Goal: Information Seeking & Learning: Learn about a topic

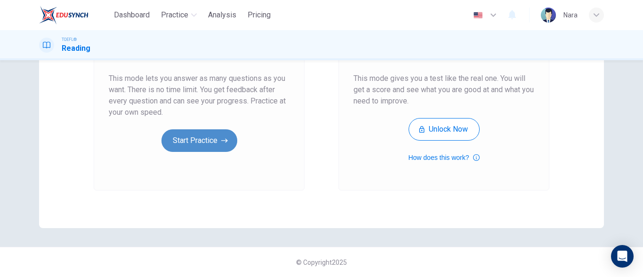
click at [175, 141] on button "Start Practice" at bounding box center [199, 140] width 76 height 23
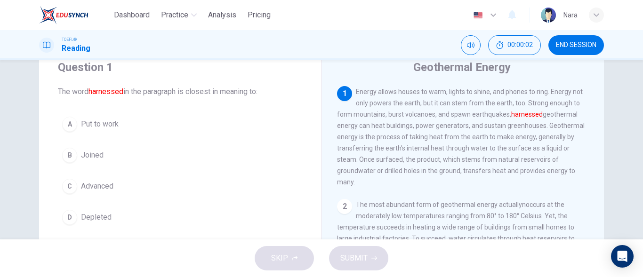
scroll to position [47, 0]
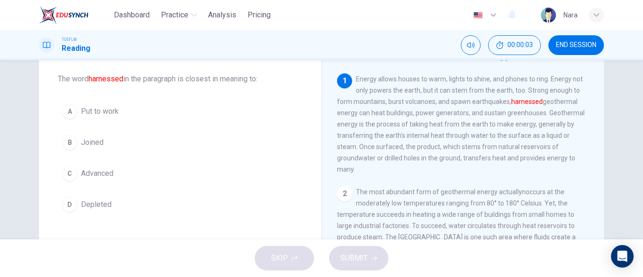
click at [134, 118] on button "A Put to work" at bounding box center [180, 112] width 245 height 24
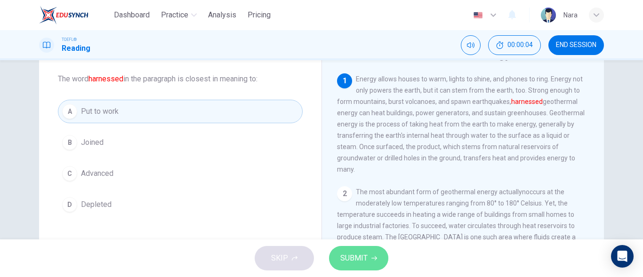
click at [342, 261] on span "SUBMIT" at bounding box center [353, 258] width 27 height 13
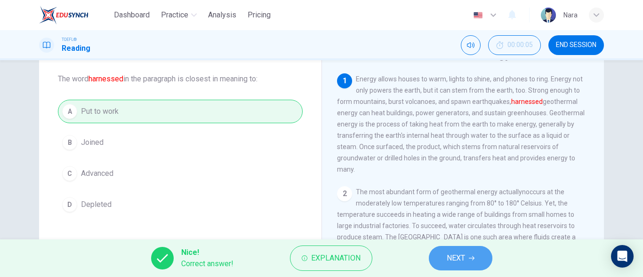
drag, startPoint x: 455, startPoint y: 250, endPoint x: 445, endPoint y: 240, distance: 14.3
click at [455, 250] on button "NEXT" at bounding box center [461, 258] width 64 height 24
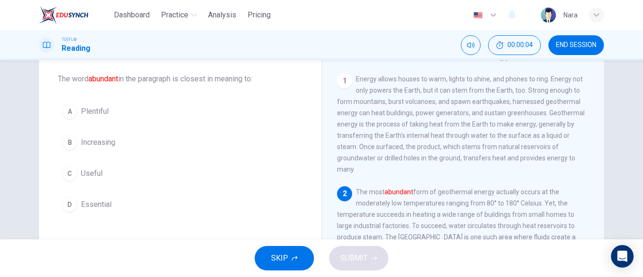
scroll to position [58, 0]
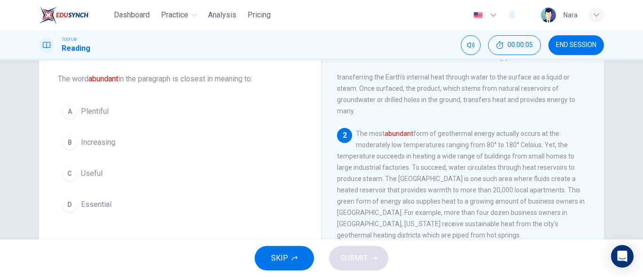
click at [116, 128] on div "A Plentiful B Increasing C Useful D Essential" at bounding box center [180, 158] width 245 height 117
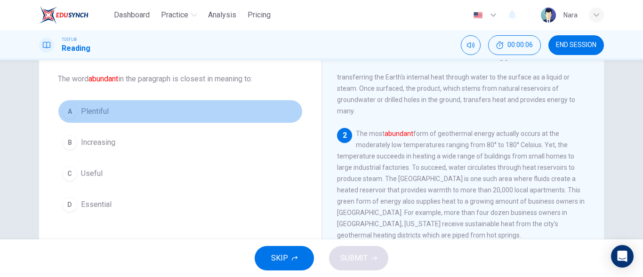
drag, startPoint x: 96, startPoint y: 112, endPoint x: 150, endPoint y: 162, distance: 74.3
click at [95, 112] on span "Plentiful" at bounding box center [95, 111] width 28 height 11
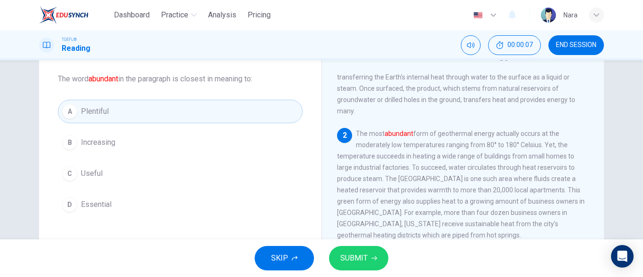
click at [355, 261] on span "SUBMIT" at bounding box center [353, 258] width 27 height 13
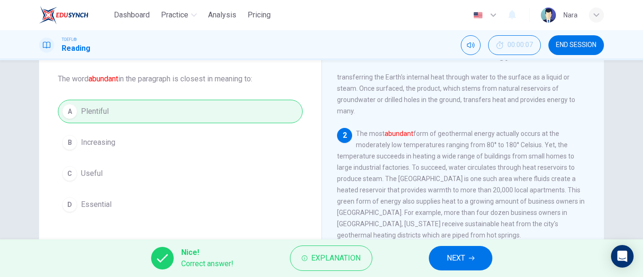
click at [445, 259] on button "NEXT" at bounding box center [461, 258] width 64 height 24
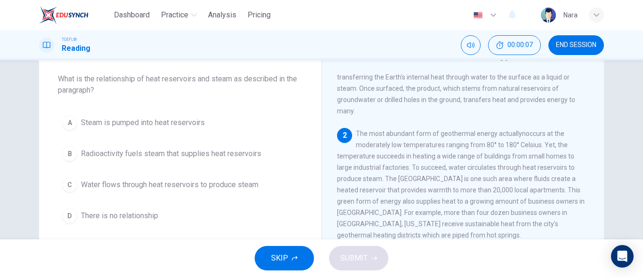
scroll to position [117, 0]
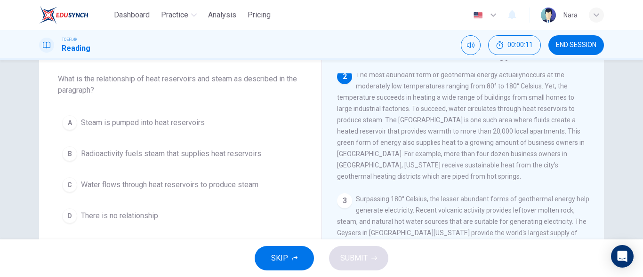
click at [201, 192] on button "C Water flows through heat reservoirs to produce steam" at bounding box center [180, 185] width 245 height 24
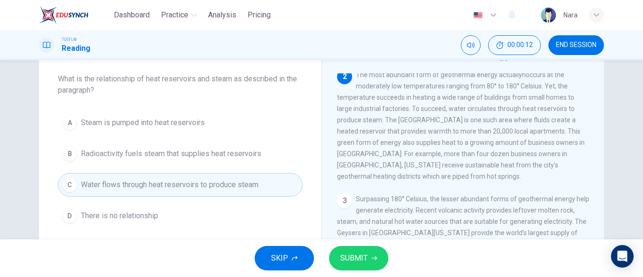
click at [355, 267] on button "SUBMIT" at bounding box center [358, 258] width 59 height 24
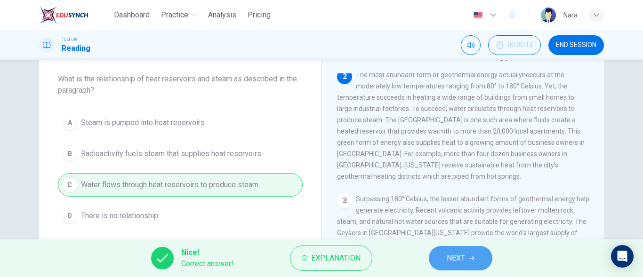
click at [451, 260] on span "NEXT" at bounding box center [456, 258] width 18 height 13
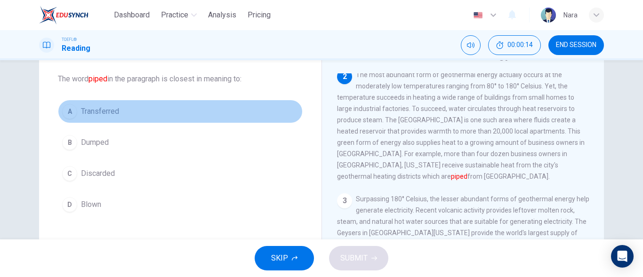
click at [146, 113] on button "A Transferred" at bounding box center [180, 112] width 245 height 24
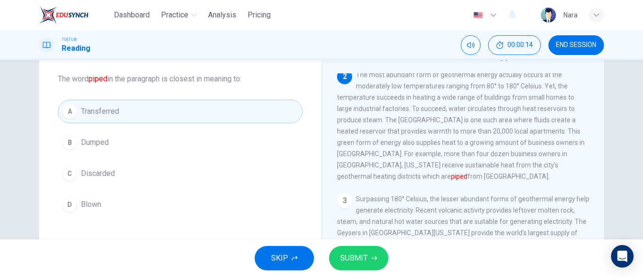
click at [378, 258] on button "SUBMIT" at bounding box center [358, 258] width 59 height 24
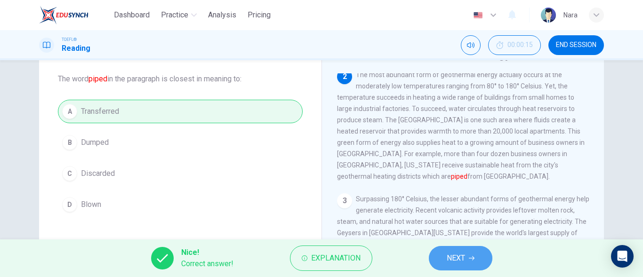
click at [444, 255] on button "NEXT" at bounding box center [461, 258] width 64 height 24
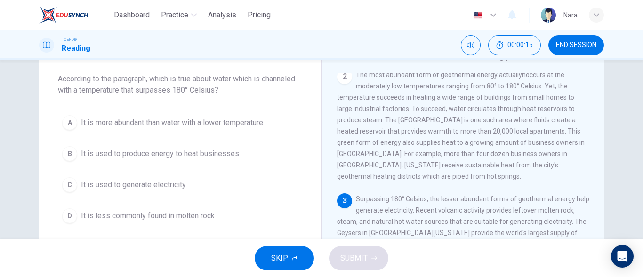
scroll to position [176, 0]
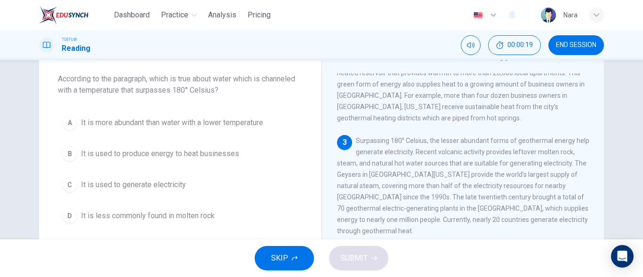
click at [157, 191] on button "C It is used to generate electricity" at bounding box center [180, 185] width 245 height 24
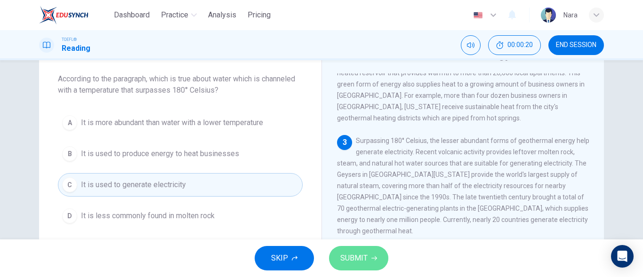
click at [349, 262] on span "SUBMIT" at bounding box center [353, 258] width 27 height 13
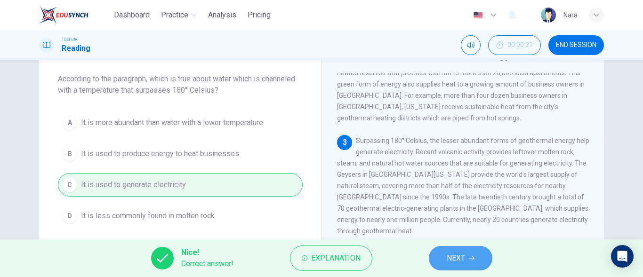
click at [456, 249] on button "NEXT" at bounding box center [461, 258] width 64 height 24
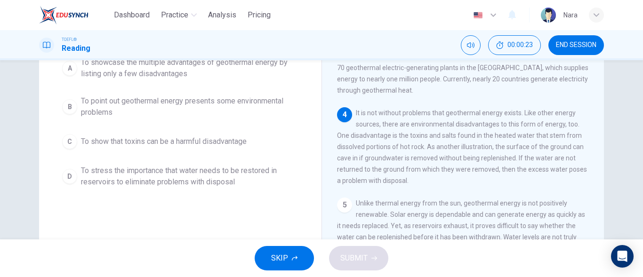
scroll to position [47, 0]
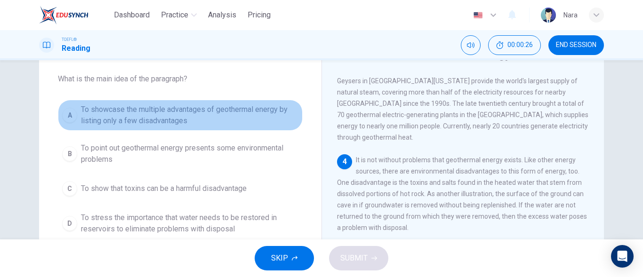
click at [188, 121] on span "To showcase the multiple advantages of geothermal energy by listing only a few …" at bounding box center [189, 115] width 217 height 23
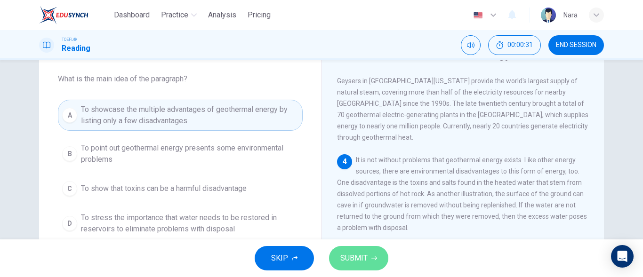
click at [366, 258] on span "SUBMIT" at bounding box center [353, 258] width 27 height 13
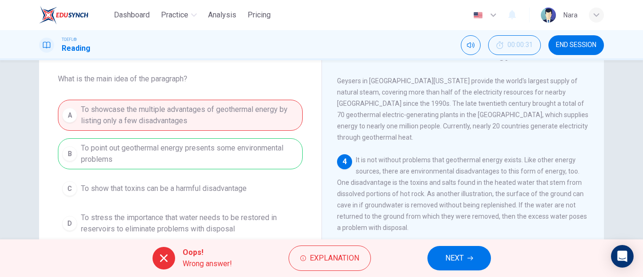
click at [429, 255] on button "NEXT" at bounding box center [459, 258] width 64 height 24
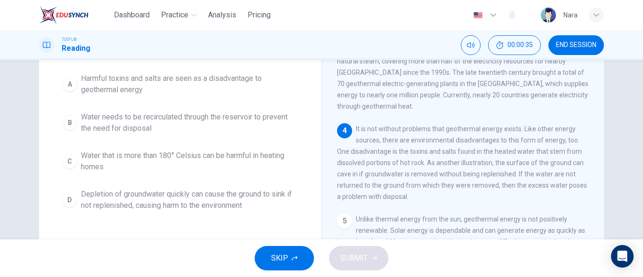
scroll to position [94, 0]
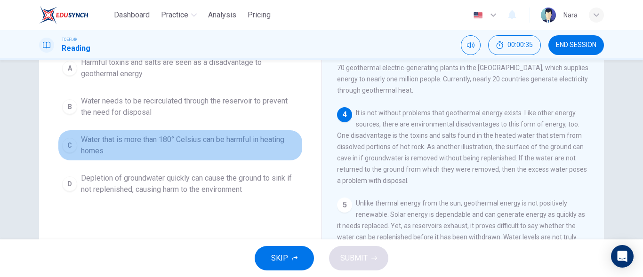
drag, startPoint x: 101, startPoint y: 140, endPoint x: 306, endPoint y: 222, distance: 221.2
click at [103, 143] on span "Water that is more than 180° Celsius can be harmful in heating homes" at bounding box center [189, 145] width 217 height 23
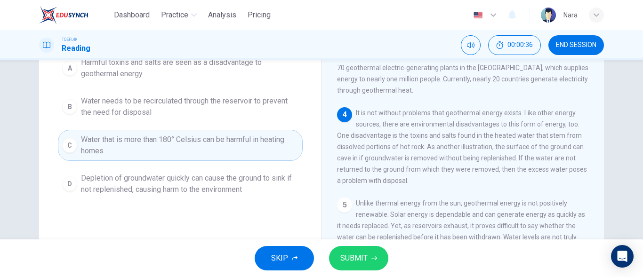
click at [374, 257] on icon "button" at bounding box center [374, 259] width 6 height 6
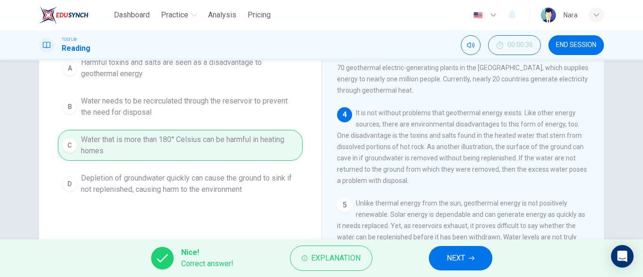
click at [467, 249] on button "NEXT" at bounding box center [461, 258] width 64 height 24
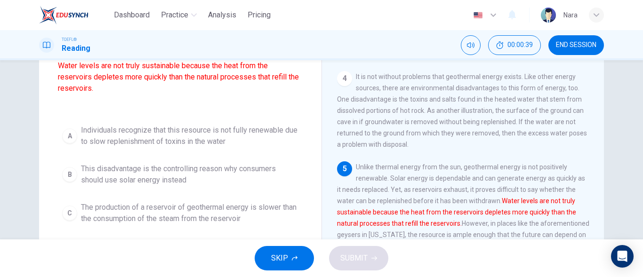
scroll to position [115, 0]
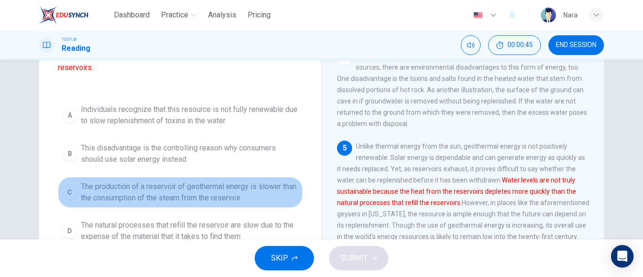
click at [231, 199] on span "The production of a reservoir of geothermal energy is slower than the consumpti…" at bounding box center [189, 192] width 217 height 23
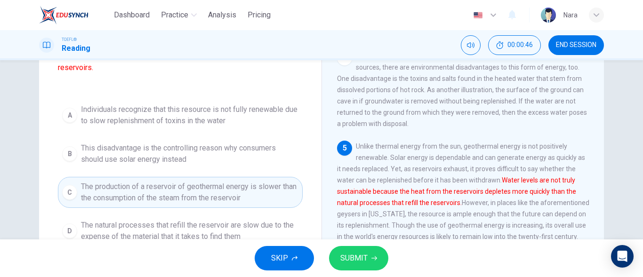
click at [357, 259] on span "SUBMIT" at bounding box center [353, 258] width 27 height 13
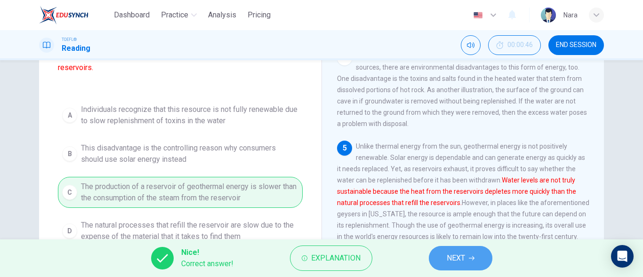
click at [465, 259] on span "NEXT" at bounding box center [456, 258] width 18 height 13
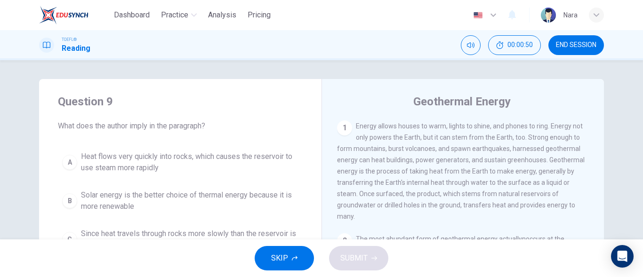
scroll to position [47, 0]
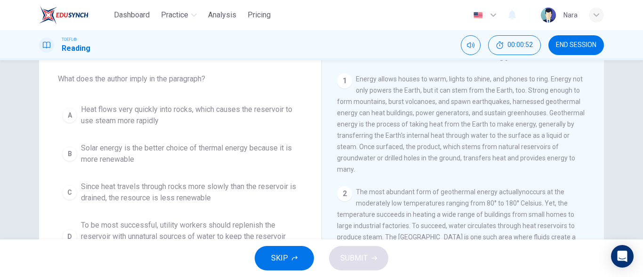
click at [255, 157] on span "Solar energy is the better choice of thermal energy because it is more renewable" at bounding box center [189, 154] width 217 height 23
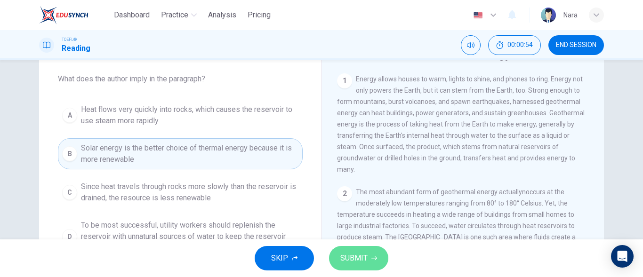
click at [361, 255] on span "SUBMIT" at bounding box center [353, 258] width 27 height 13
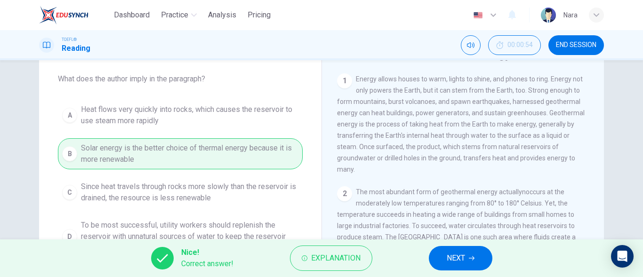
click at [486, 253] on button "NEXT" at bounding box center [461, 258] width 64 height 24
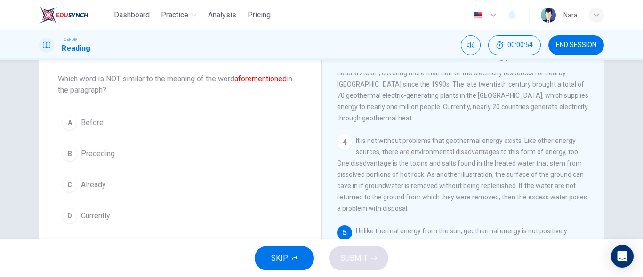
scroll to position [327, 0]
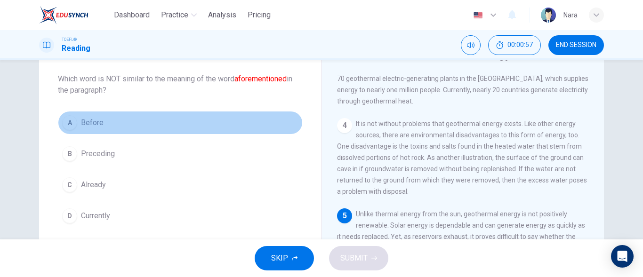
click at [221, 134] on button "A Before" at bounding box center [180, 123] width 245 height 24
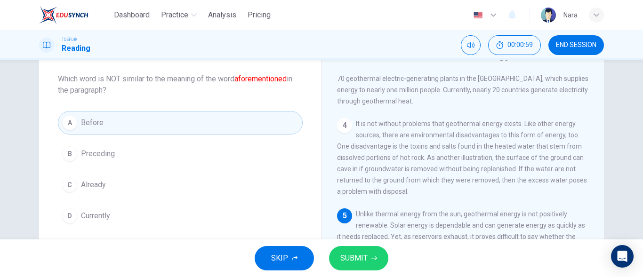
click at [363, 258] on span "SUBMIT" at bounding box center [353, 258] width 27 height 13
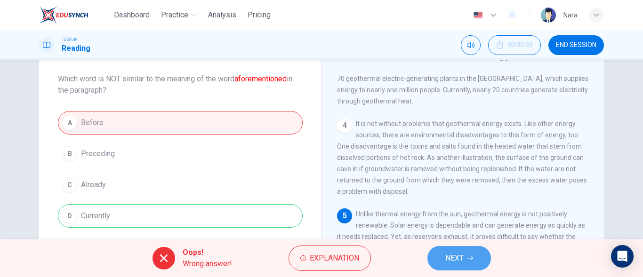
click at [463, 259] on span "NEXT" at bounding box center [454, 258] width 18 height 13
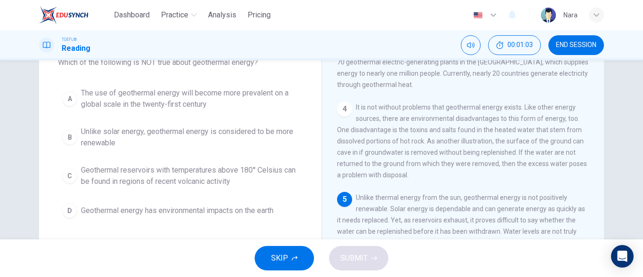
scroll to position [47, 0]
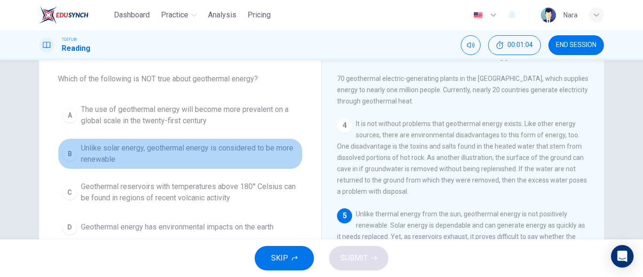
click at [263, 150] on span "Unlike solar energy, geothermal energy is considered to be more renewable" at bounding box center [189, 154] width 217 height 23
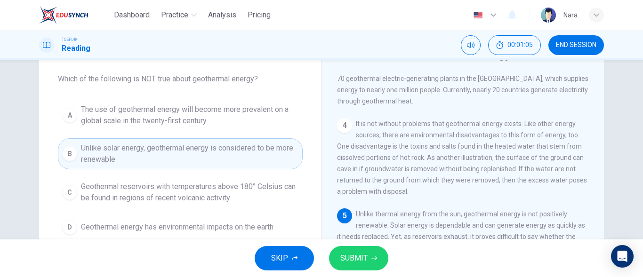
click at [360, 268] on button "SUBMIT" at bounding box center [358, 258] width 59 height 24
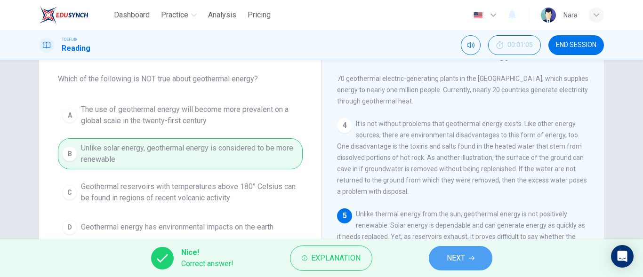
click at [443, 262] on button "NEXT" at bounding box center [461, 258] width 64 height 24
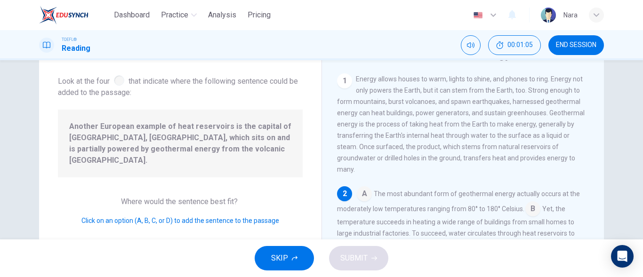
scroll to position [69, 0]
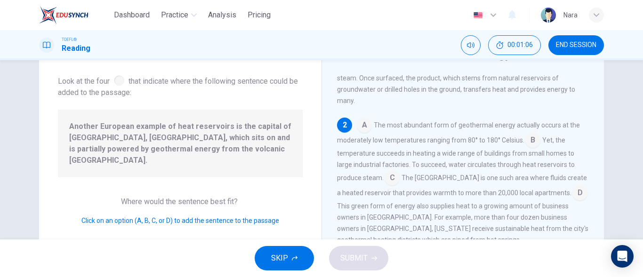
click at [250, 144] on span "Another European example of heat reservoirs is the capital of Iceland, Reyjavic…" at bounding box center [180, 143] width 222 height 45
click at [388, 182] on input at bounding box center [392, 178] width 15 height 15
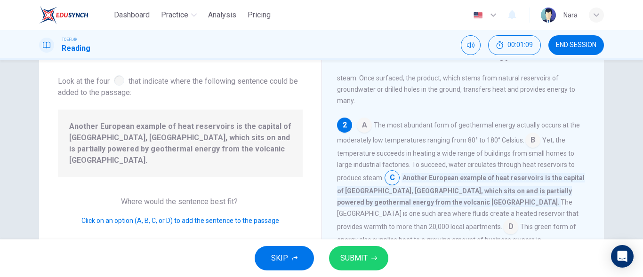
click at [379, 256] on button "SUBMIT" at bounding box center [358, 258] width 59 height 24
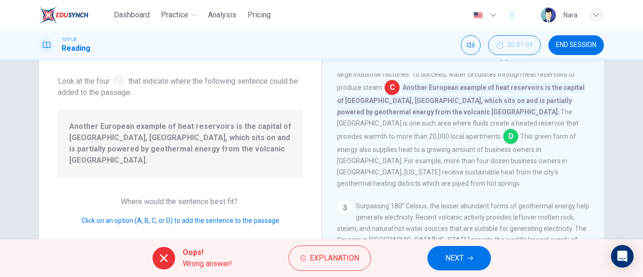
scroll to position [163, 0]
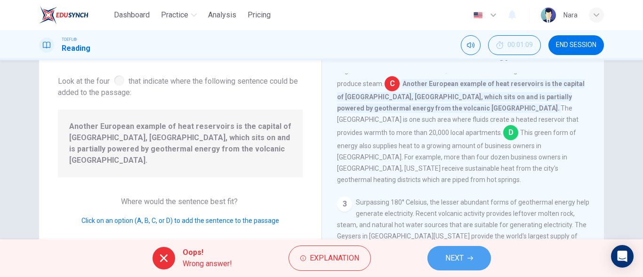
click at [450, 257] on span "NEXT" at bounding box center [454, 258] width 18 height 13
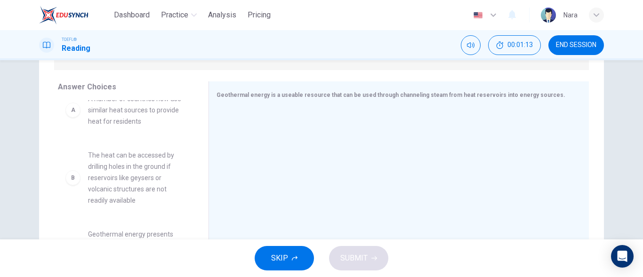
scroll to position [0, 0]
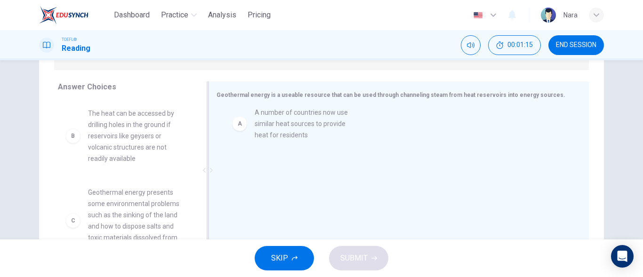
drag, startPoint x: 174, startPoint y: 142, endPoint x: 346, endPoint y: 140, distance: 172.7
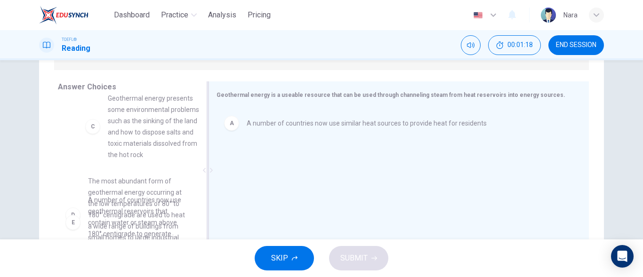
scroll to position [85, 0]
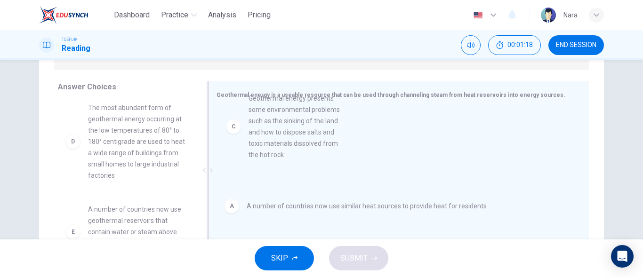
drag, startPoint x: 139, startPoint y: 165, endPoint x: 351, endPoint y: 165, distance: 211.3
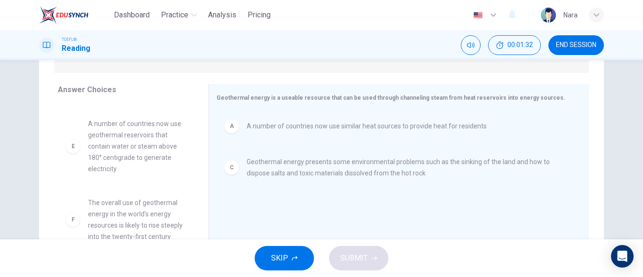
scroll to position [186, 0]
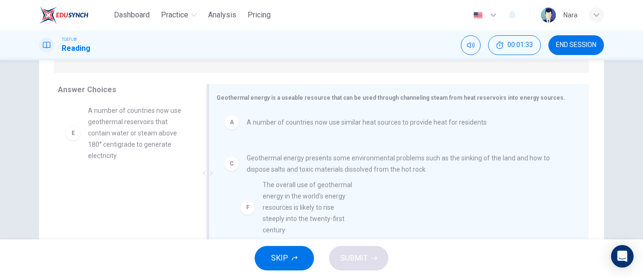
drag, startPoint x: 115, startPoint y: 204, endPoint x: 303, endPoint y: 201, distance: 187.4
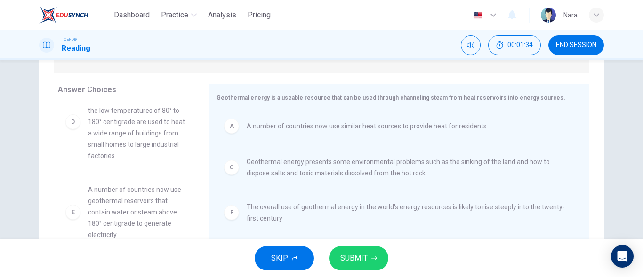
scroll to position [107, 0]
click at [369, 257] on button "SUBMIT" at bounding box center [358, 258] width 59 height 24
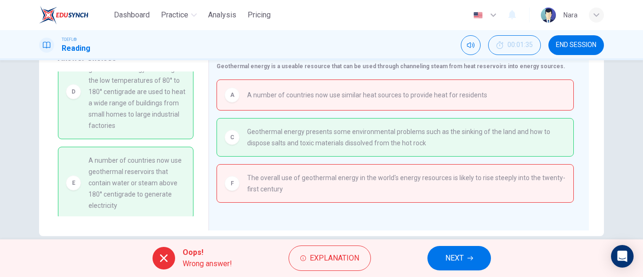
scroll to position [185, 0]
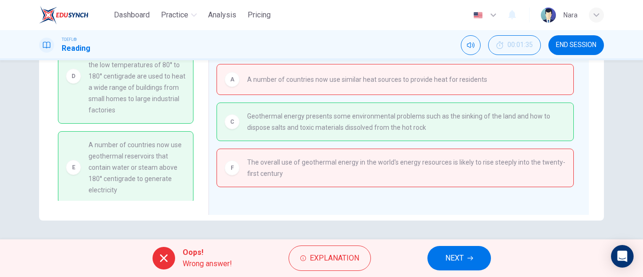
click at [471, 257] on icon "button" at bounding box center [470, 259] width 6 height 6
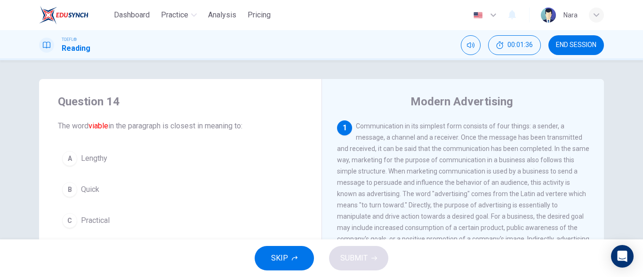
scroll to position [47, 0]
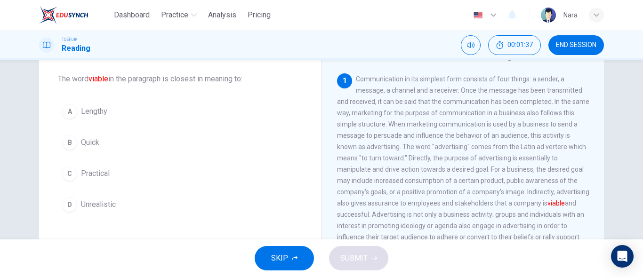
drag, startPoint x: 175, startPoint y: 180, endPoint x: 185, endPoint y: 192, distance: 15.1
click at [175, 181] on button "C Practical" at bounding box center [180, 174] width 245 height 24
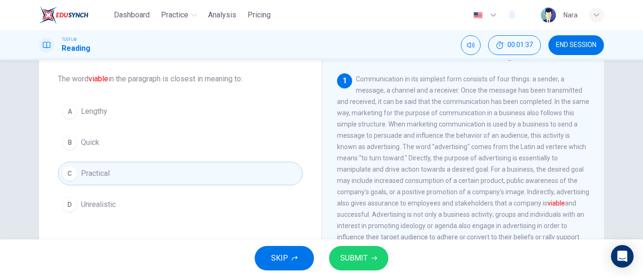
click at [360, 250] on button "SUBMIT" at bounding box center [358, 258] width 59 height 24
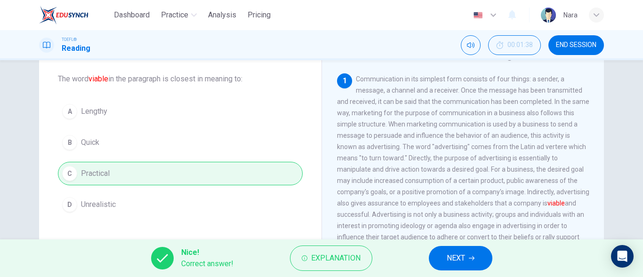
click at [454, 260] on span "NEXT" at bounding box center [456, 258] width 18 height 13
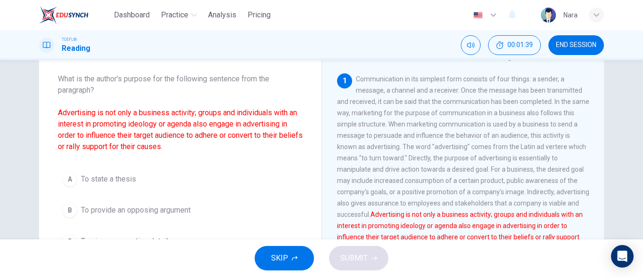
click at [584, 49] on button "END SESSION" at bounding box center [576, 45] width 56 height 20
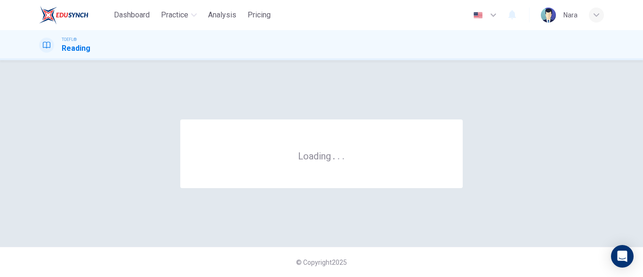
scroll to position [0, 0]
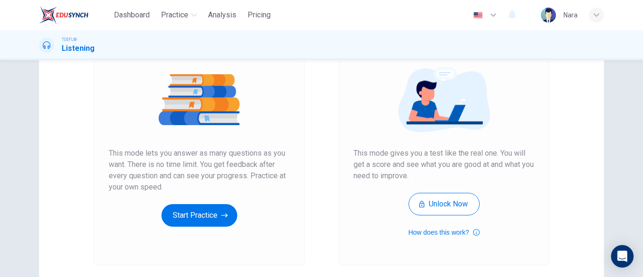
scroll to position [178, 0]
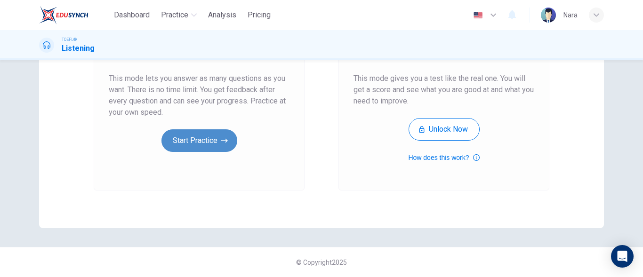
click at [198, 151] on button "Start Practice" at bounding box center [199, 140] width 76 height 23
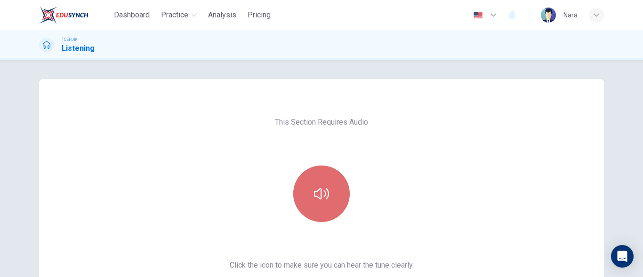
click at [325, 203] on button "button" at bounding box center [321, 194] width 56 height 56
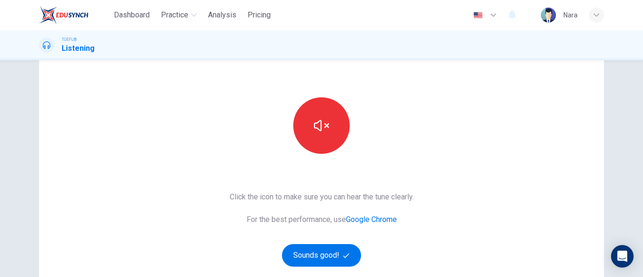
scroll to position [178, 0]
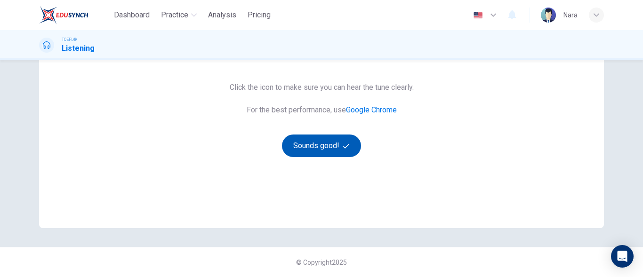
click at [336, 140] on button "Sounds good!" at bounding box center [321, 146] width 79 height 23
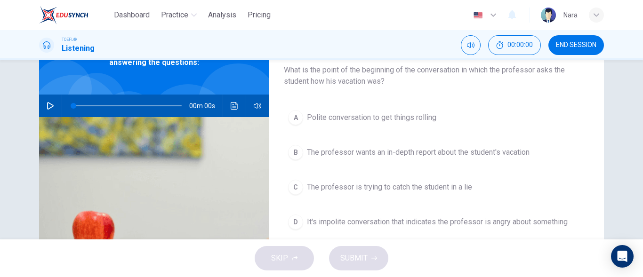
scroll to position [0, 0]
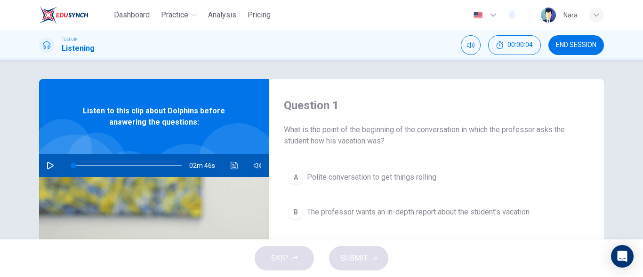
click at [47, 166] on icon "button" at bounding box center [51, 166] width 8 height 8
drag, startPoint x: 88, startPoint y: 168, endPoint x: 55, endPoint y: 170, distance: 33.0
click at [55, 170] on div "02m 28s" at bounding box center [154, 165] width 230 height 23
type input "4"
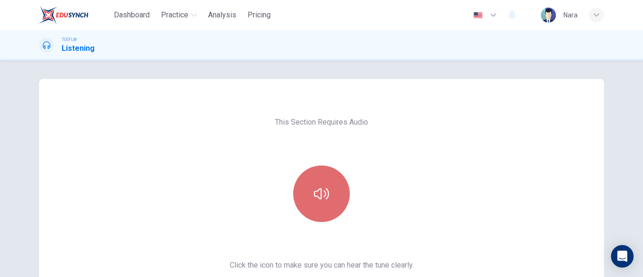
click at [325, 209] on button "button" at bounding box center [321, 194] width 56 height 56
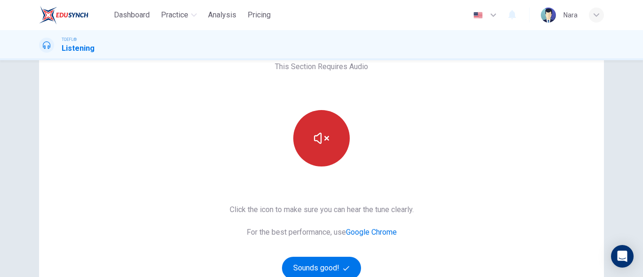
scroll to position [141, 0]
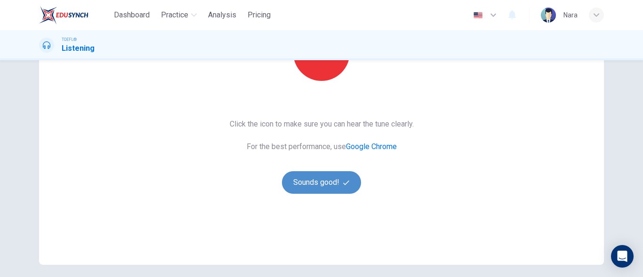
click at [325, 178] on button "Sounds good!" at bounding box center [321, 182] width 79 height 23
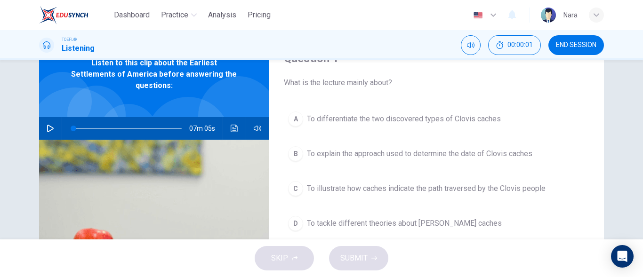
scroll to position [0, 0]
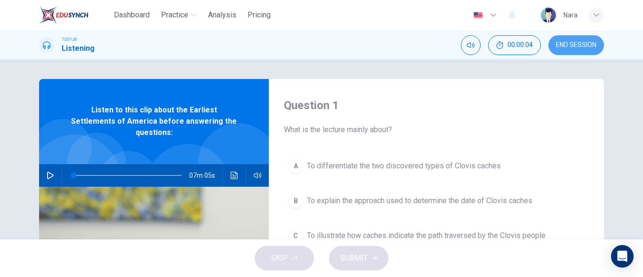
click at [551, 46] on button "END SESSION" at bounding box center [576, 45] width 56 height 20
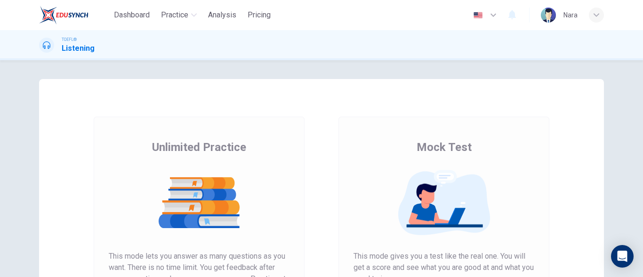
scroll to position [141, 0]
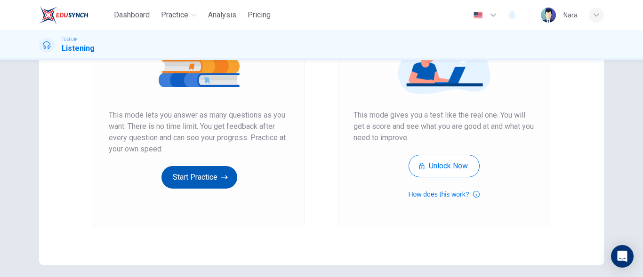
click at [199, 183] on button "Start Practice" at bounding box center [199, 177] width 76 height 23
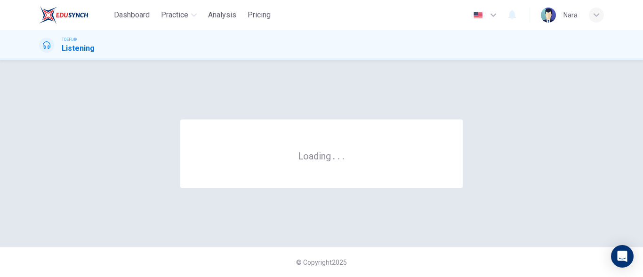
scroll to position [0, 0]
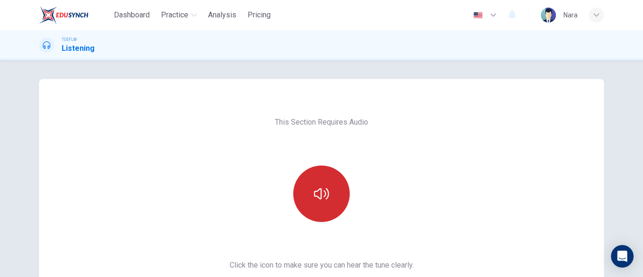
click at [300, 188] on button "button" at bounding box center [321, 194] width 56 height 56
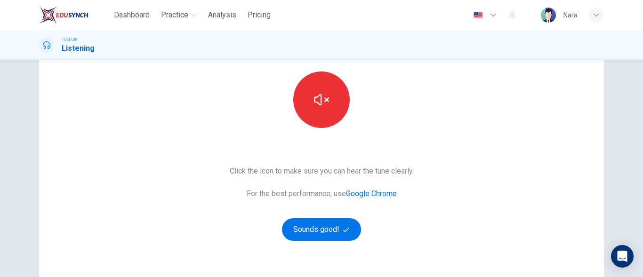
click at [302, 244] on div "This Section Requires Audio Click the icon to make sure you can hear the tune c…" at bounding box center [321, 148] width 199 height 327
click at [304, 234] on button "Sounds good!" at bounding box center [321, 229] width 79 height 23
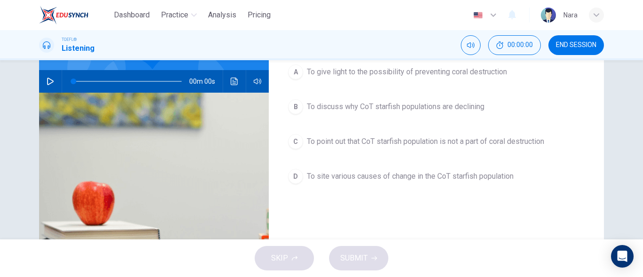
scroll to position [0, 0]
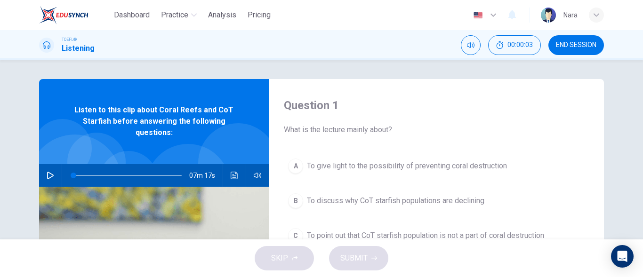
click at [586, 43] on span "END SESSION" at bounding box center [576, 45] width 40 height 8
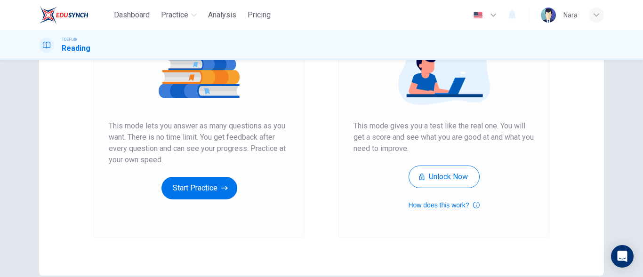
scroll to position [178, 0]
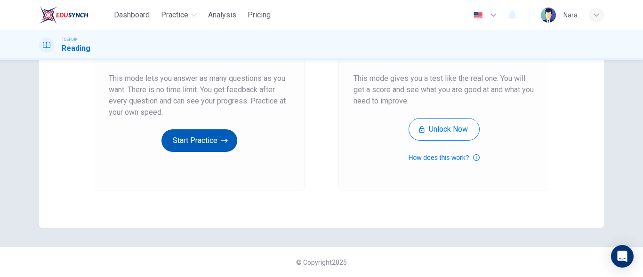
click at [203, 146] on button "Start Practice" at bounding box center [199, 140] width 76 height 23
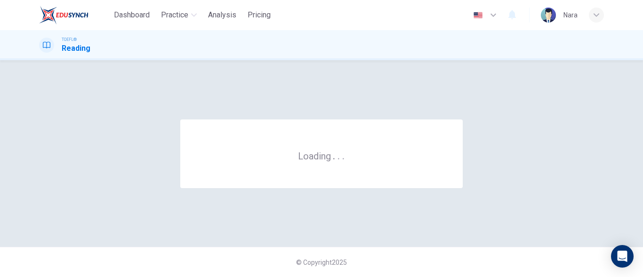
scroll to position [0, 0]
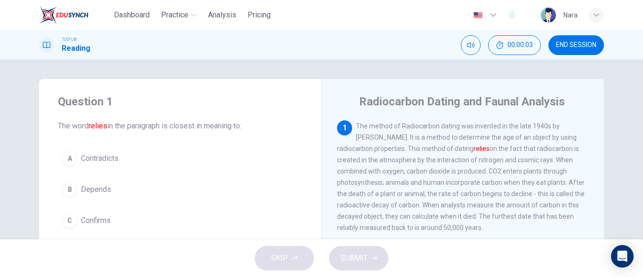
drag, startPoint x: 122, startPoint y: 185, endPoint x: 123, endPoint y: 190, distance: 4.8
click at [123, 189] on button "B Depends" at bounding box center [180, 190] width 245 height 24
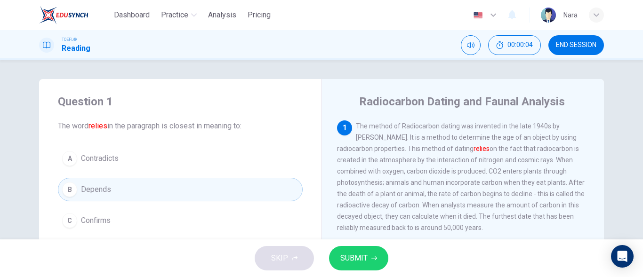
click at [349, 261] on span "SUBMIT" at bounding box center [353, 258] width 27 height 13
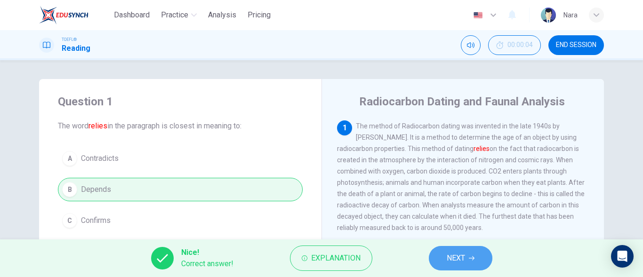
drag, startPoint x: 435, startPoint y: 255, endPoint x: 387, endPoint y: 112, distance: 150.2
click at [436, 255] on button "NEXT" at bounding box center [461, 258] width 64 height 24
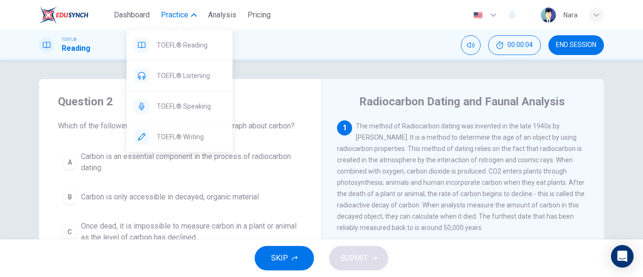
click at [183, 16] on span "Practice" at bounding box center [174, 14] width 27 height 11
click at [172, 21] on button "Practice" at bounding box center [178, 15] width 43 height 17
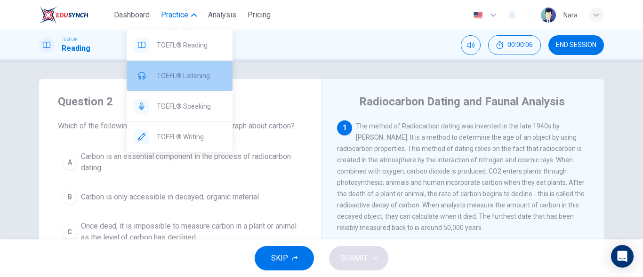
click at [172, 76] on span "TOEFL® Listening" at bounding box center [191, 75] width 68 height 11
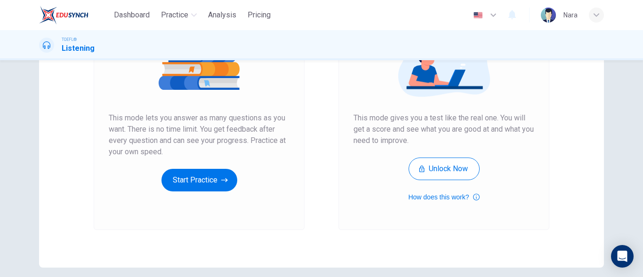
scroll to position [141, 0]
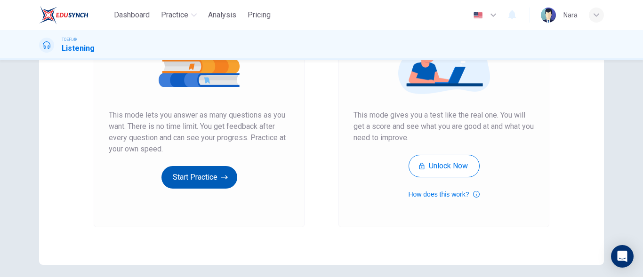
click at [201, 182] on button "Start Practice" at bounding box center [199, 177] width 76 height 23
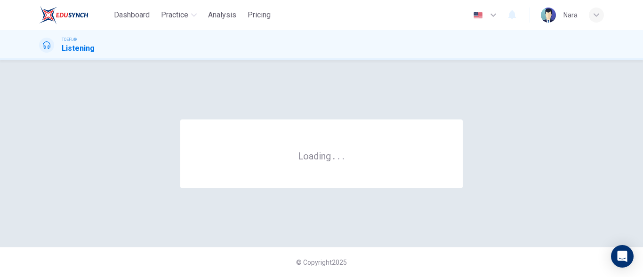
scroll to position [0, 0]
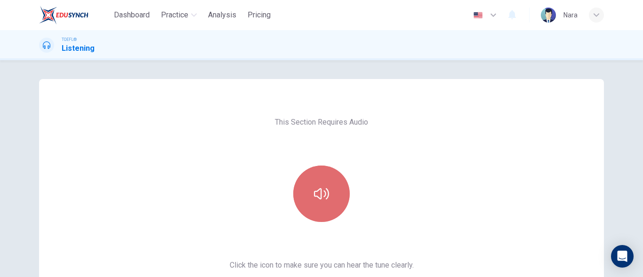
click at [301, 200] on button "button" at bounding box center [321, 194] width 56 height 56
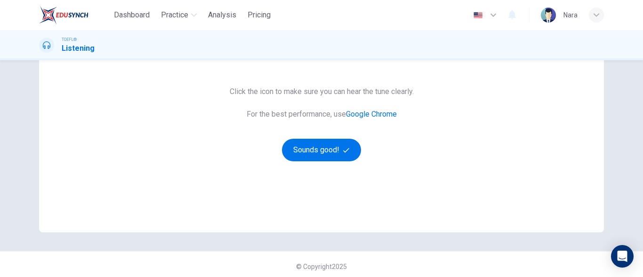
scroll to position [178, 0]
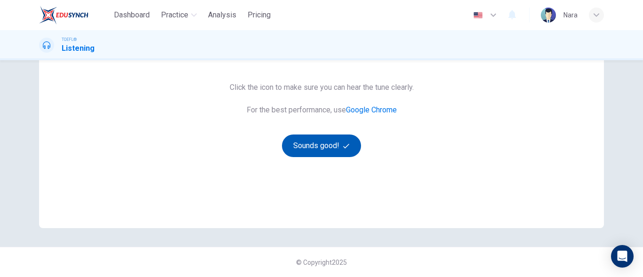
click at [303, 145] on button "Sounds good!" at bounding box center [321, 146] width 79 height 23
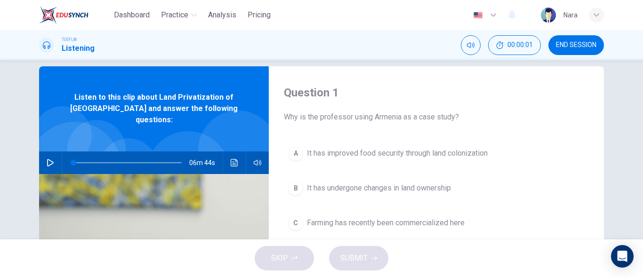
scroll to position [0, 0]
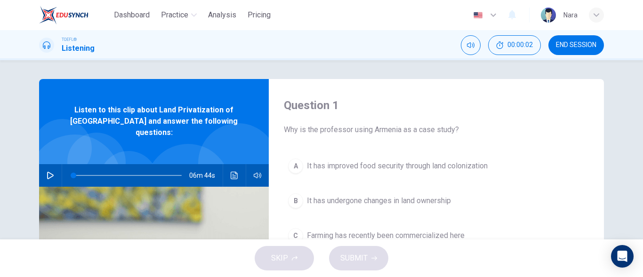
click at [564, 41] on span "END SESSION" at bounding box center [576, 45] width 40 height 8
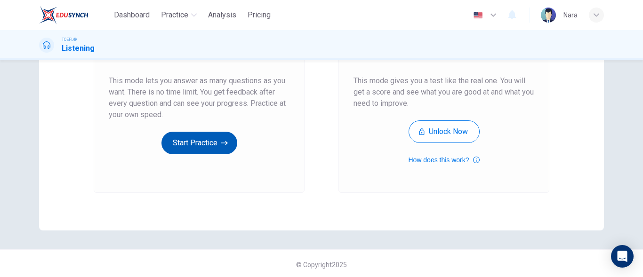
scroll to position [178, 0]
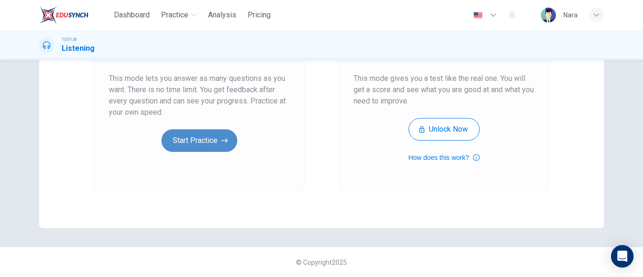
click at [204, 145] on button "Start Practice" at bounding box center [199, 140] width 76 height 23
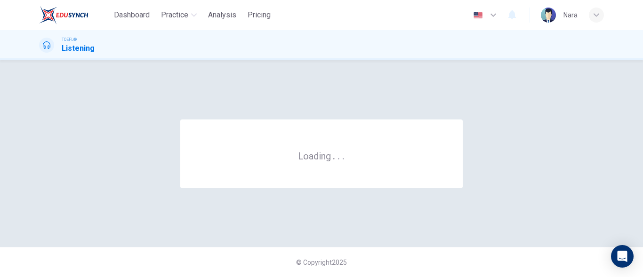
scroll to position [0, 0]
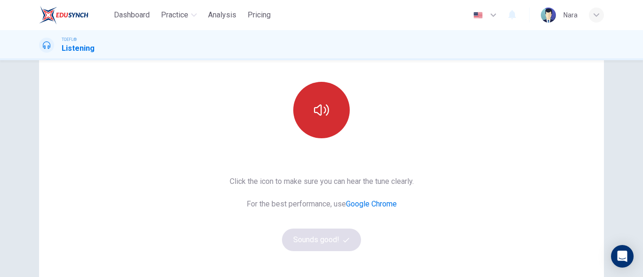
click at [314, 111] on icon "button" at bounding box center [321, 110] width 15 height 15
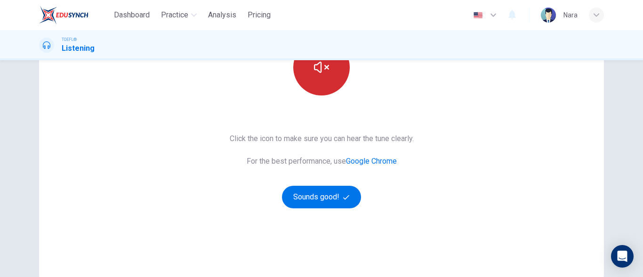
scroll to position [178, 0]
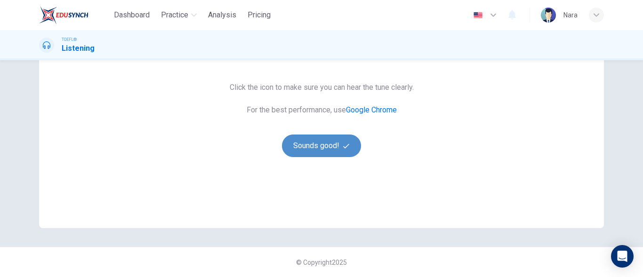
click at [312, 145] on button "Sounds good!" at bounding box center [321, 146] width 79 height 23
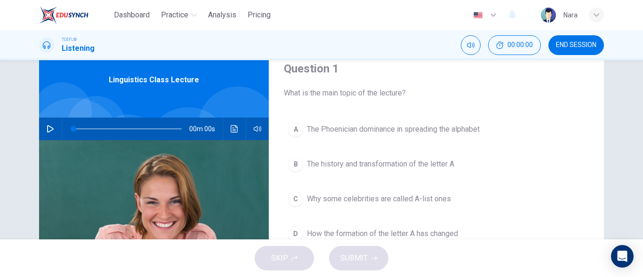
scroll to position [0, 0]
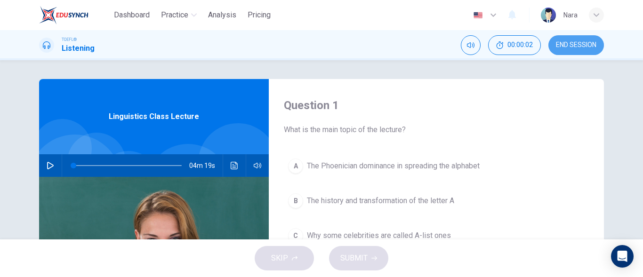
click at [561, 45] on span "END SESSION" at bounding box center [576, 45] width 40 height 8
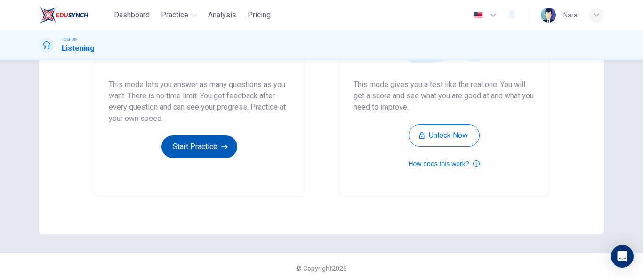
scroll to position [178, 0]
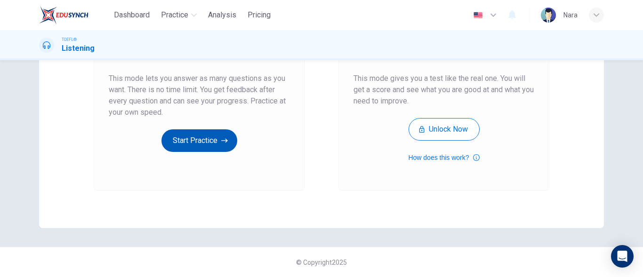
click at [197, 137] on button "Start Practice" at bounding box center [199, 140] width 76 height 23
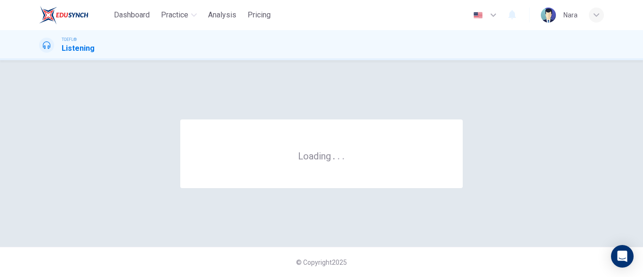
scroll to position [0, 0]
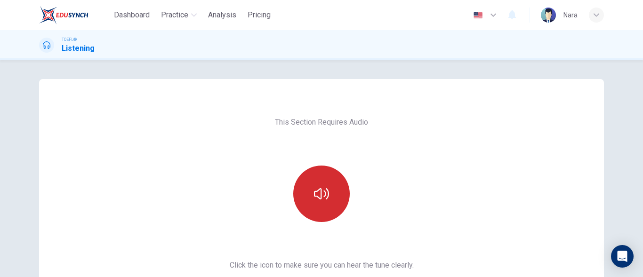
click at [329, 176] on button "button" at bounding box center [321, 194] width 56 height 56
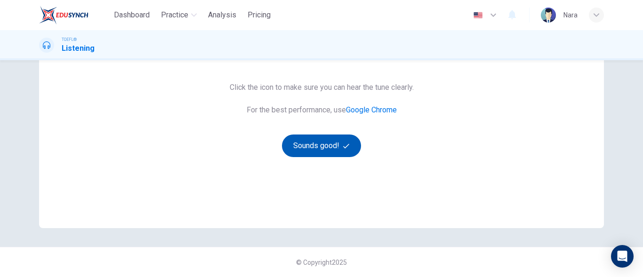
click at [325, 148] on button "Sounds good!" at bounding box center [321, 146] width 79 height 23
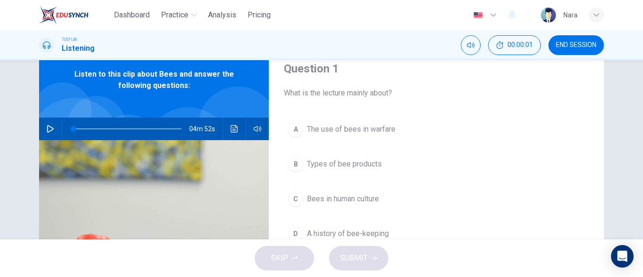
scroll to position [0, 0]
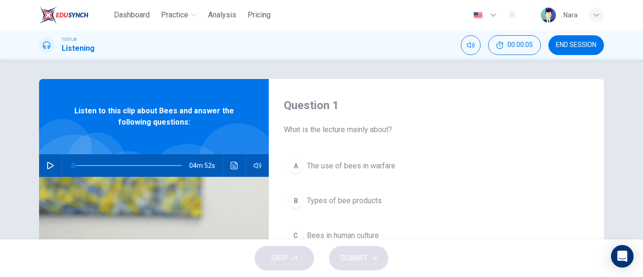
click at [566, 53] on button "END SESSION" at bounding box center [576, 45] width 56 height 20
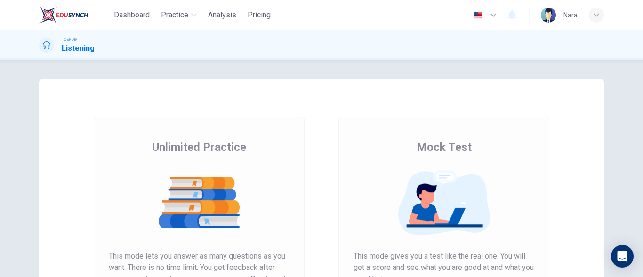
scroll to position [178, 0]
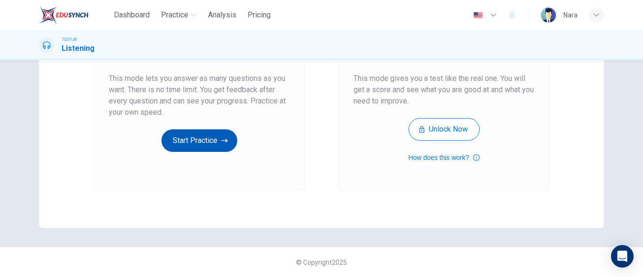
click at [208, 143] on button "Start Practice" at bounding box center [199, 140] width 76 height 23
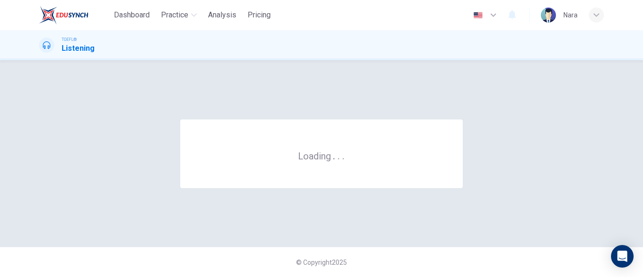
scroll to position [0, 0]
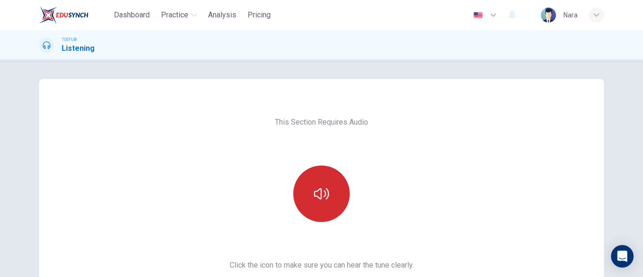
click at [331, 193] on button "button" at bounding box center [321, 194] width 56 height 56
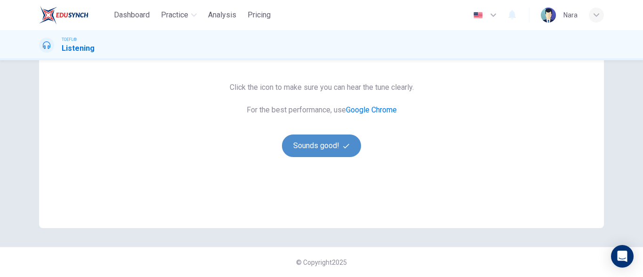
click at [303, 145] on button "Sounds good!" at bounding box center [321, 146] width 79 height 23
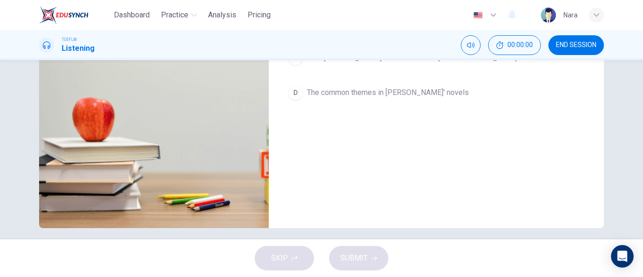
scroll to position [0, 0]
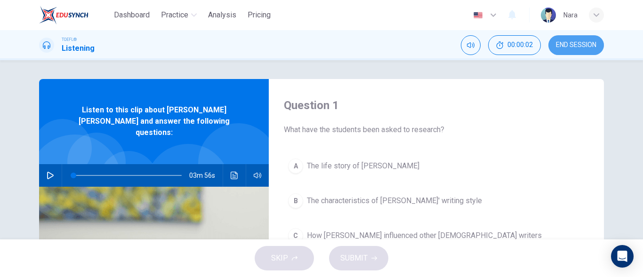
click at [552, 43] on button "END SESSION" at bounding box center [576, 45] width 56 height 20
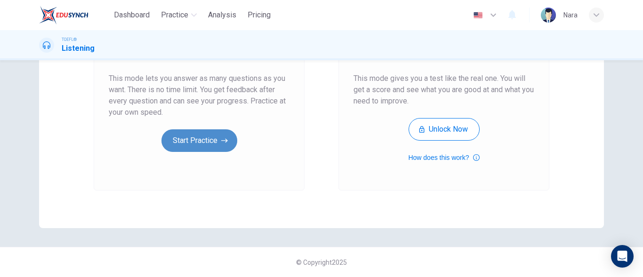
click at [197, 139] on button "Start Practice" at bounding box center [199, 140] width 76 height 23
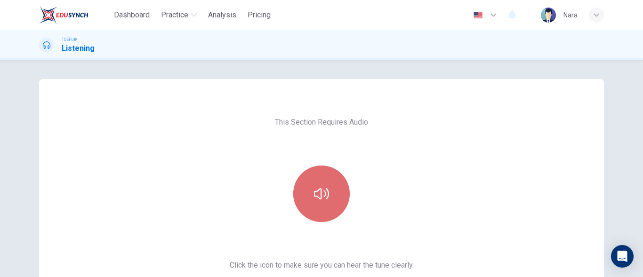
click at [335, 195] on button "button" at bounding box center [321, 194] width 56 height 56
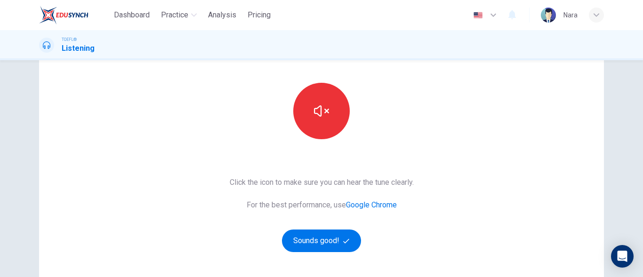
scroll to position [178, 0]
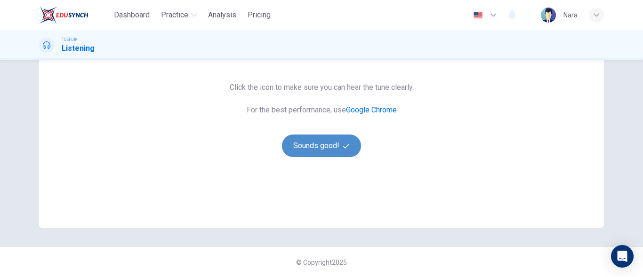
click at [319, 144] on button "Sounds good!" at bounding box center [321, 146] width 79 height 23
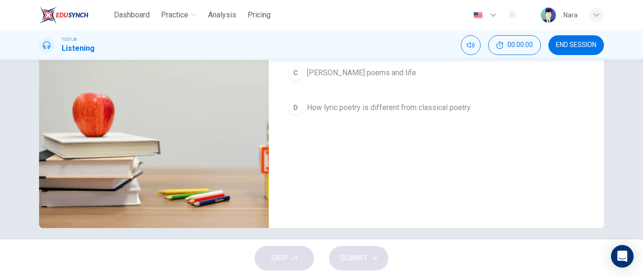
scroll to position [0, 0]
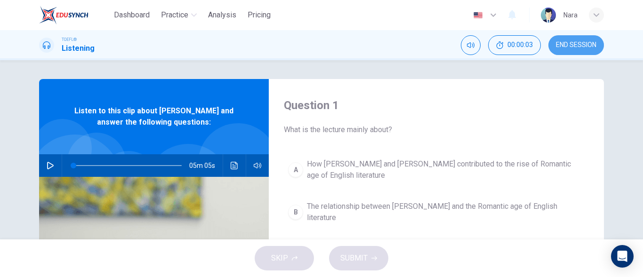
click at [594, 43] on span "END SESSION" at bounding box center [576, 45] width 40 height 8
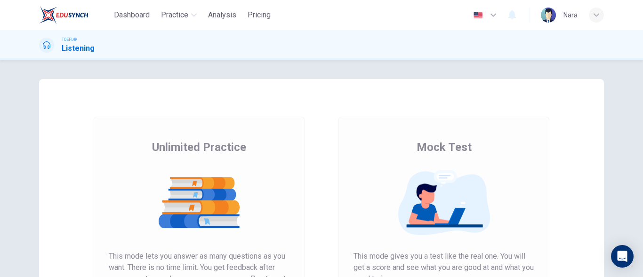
scroll to position [178, 0]
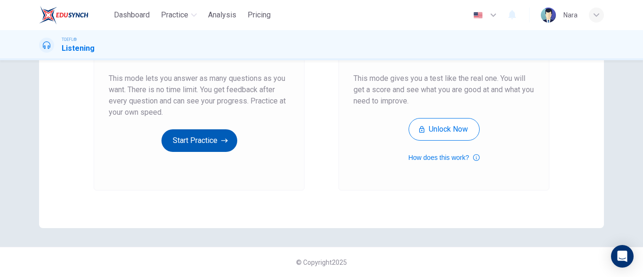
click at [199, 142] on button "Start Practice" at bounding box center [199, 140] width 76 height 23
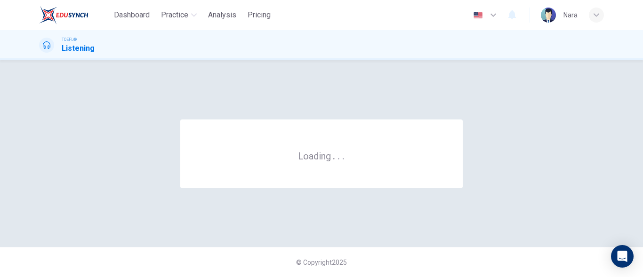
scroll to position [0, 0]
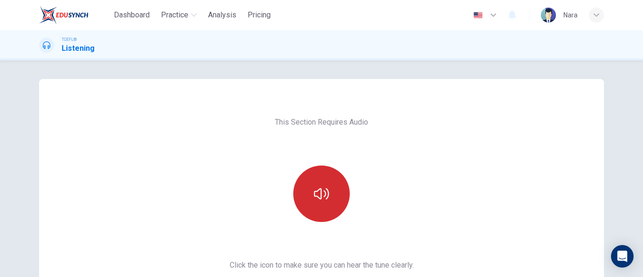
click at [317, 202] on button "button" at bounding box center [321, 194] width 56 height 56
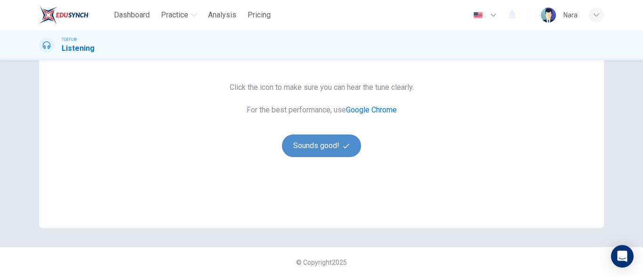
click at [326, 143] on button "Sounds good!" at bounding box center [321, 146] width 79 height 23
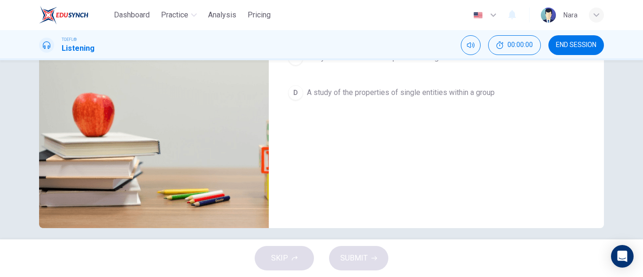
scroll to position [0, 0]
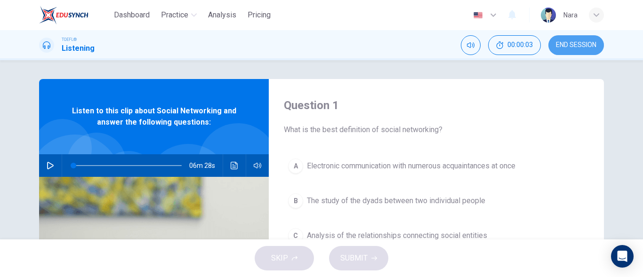
click at [564, 44] on span "END SESSION" at bounding box center [576, 45] width 40 height 8
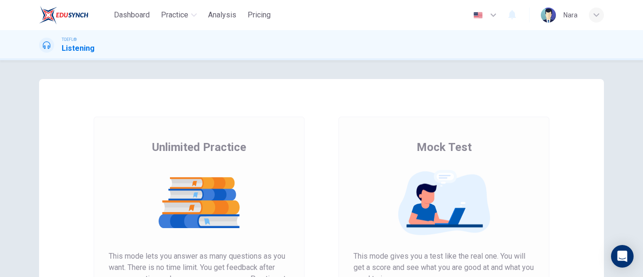
scroll to position [178, 0]
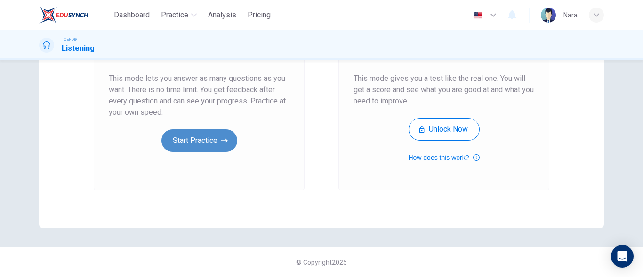
click at [166, 148] on button "Start Practice" at bounding box center [199, 140] width 76 height 23
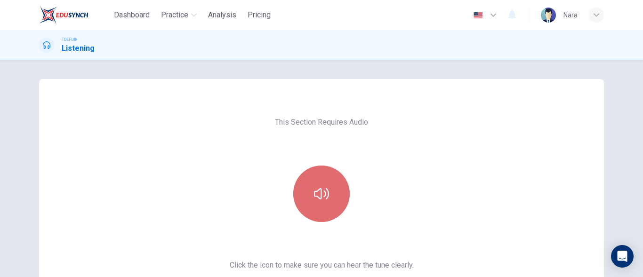
click at [324, 193] on icon "button" at bounding box center [321, 193] width 15 height 15
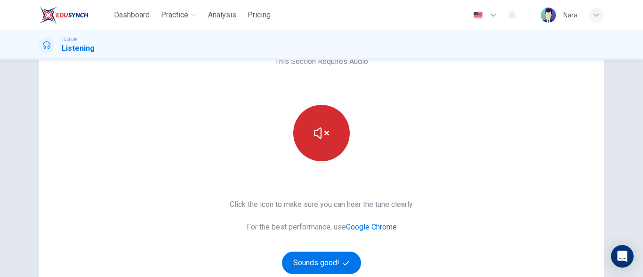
scroll to position [178, 0]
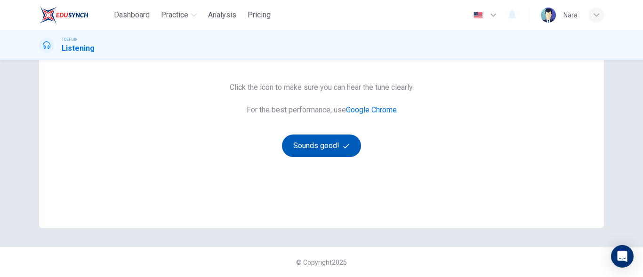
click at [322, 149] on button "Sounds good!" at bounding box center [321, 146] width 79 height 23
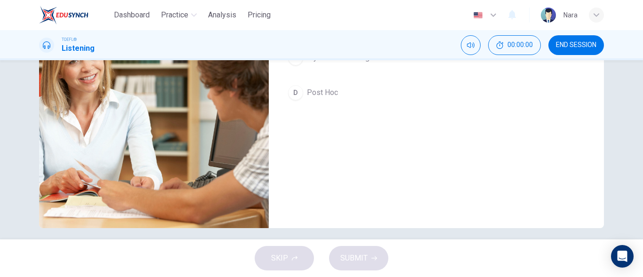
scroll to position [37, 0]
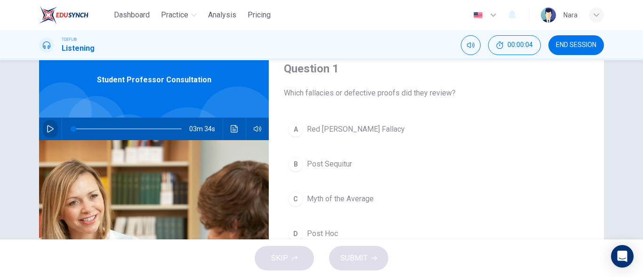
click at [46, 139] on button "button" at bounding box center [50, 129] width 15 height 23
type input "0"
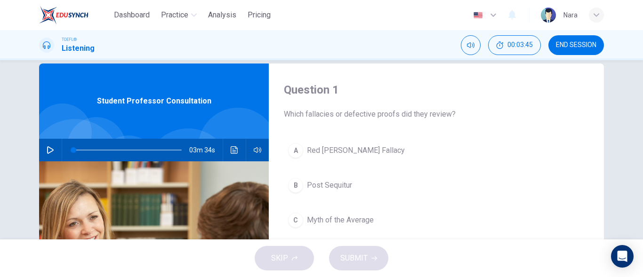
scroll to position [0, 0]
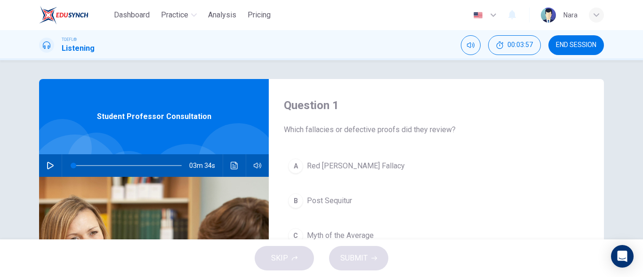
click at [328, 203] on span "Post Sequitur" at bounding box center [329, 200] width 45 height 11
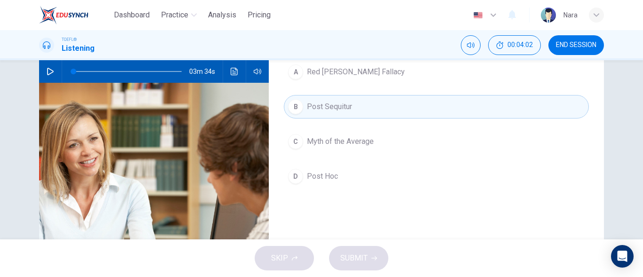
scroll to position [47, 0]
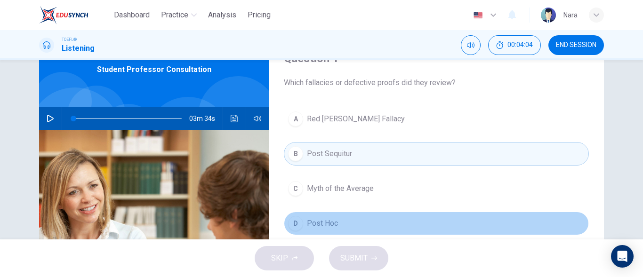
click at [325, 230] on button "D Post Hoc" at bounding box center [436, 224] width 305 height 24
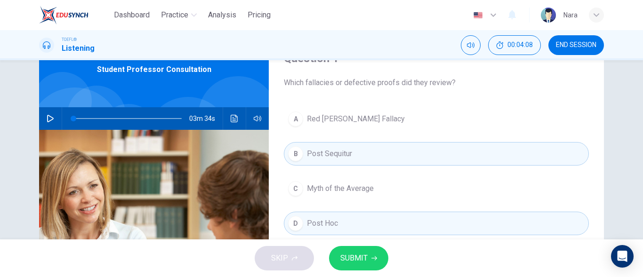
click at [334, 126] on button "A Red [PERSON_NAME] Fallacy" at bounding box center [436, 119] width 305 height 24
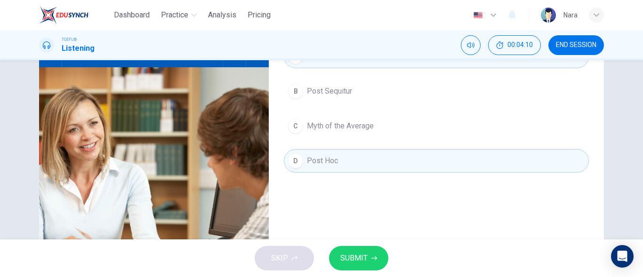
scroll to position [141, 0]
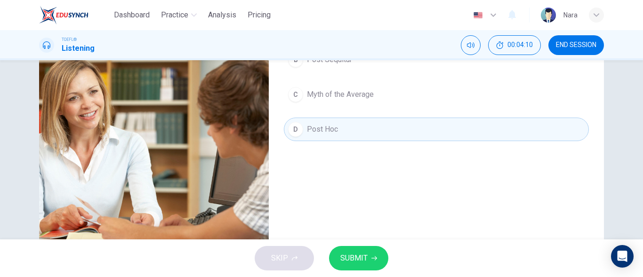
click at [342, 259] on span "SUBMIT" at bounding box center [353, 258] width 27 height 13
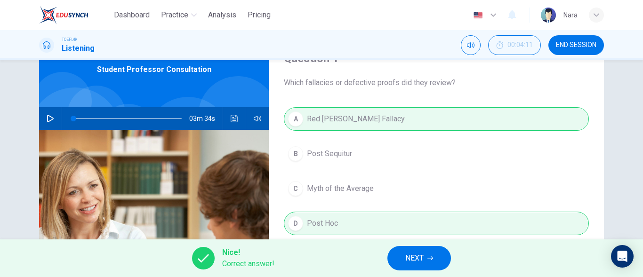
scroll to position [0, 0]
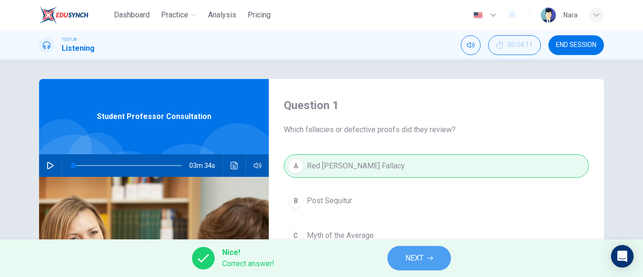
click at [401, 259] on button "NEXT" at bounding box center [419, 258] width 64 height 24
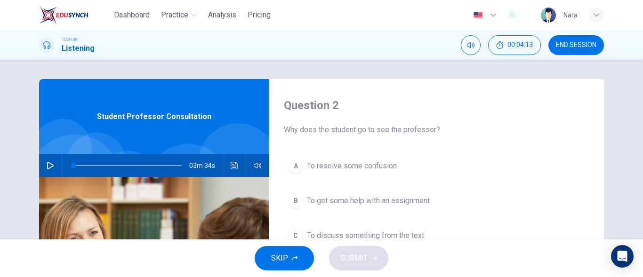
scroll to position [47, 0]
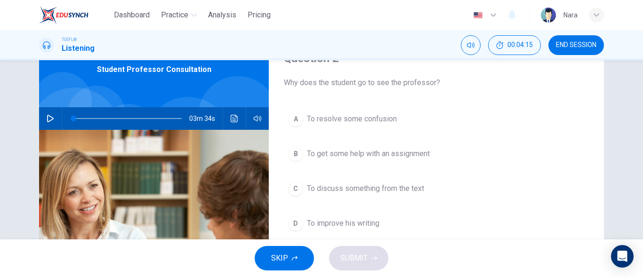
click at [349, 119] on span "To resolve some confusion" at bounding box center [352, 118] width 90 height 11
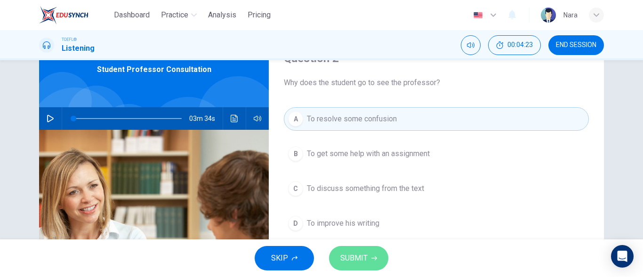
click at [350, 252] on span "SUBMIT" at bounding box center [353, 258] width 27 height 13
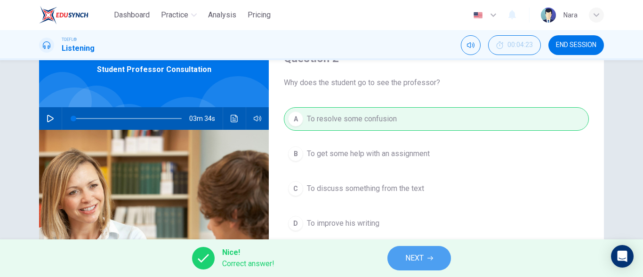
click at [406, 252] on button "NEXT" at bounding box center [419, 258] width 64 height 24
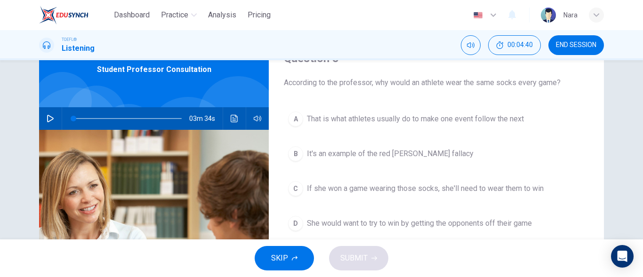
click at [378, 193] on span "If she won a game wearing those socks, she'll need to wear them to win" at bounding box center [425, 188] width 237 height 11
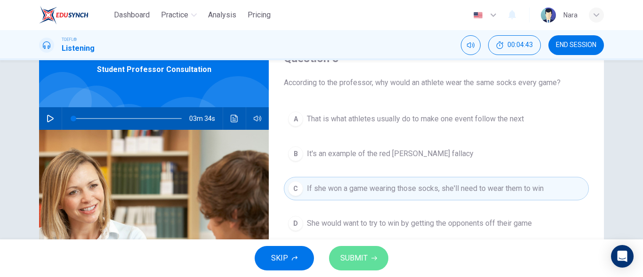
click at [372, 265] on button "SUBMIT" at bounding box center [358, 258] width 59 height 24
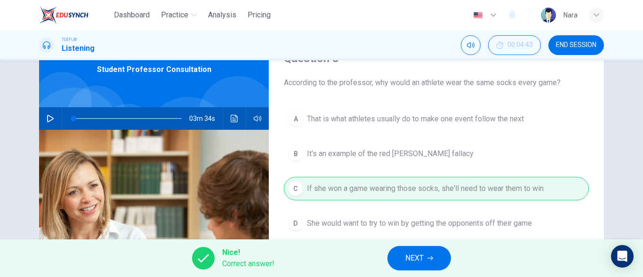
drag, startPoint x: 411, startPoint y: 267, endPoint x: 411, endPoint y: 255, distance: 12.7
click at [411, 266] on button "NEXT" at bounding box center [419, 258] width 64 height 24
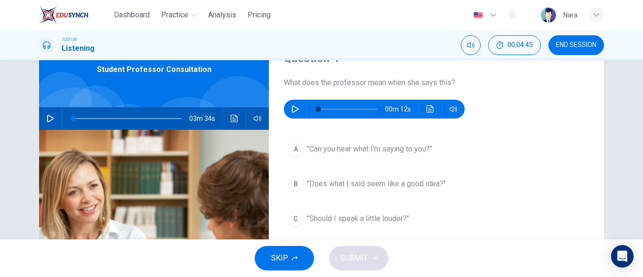
scroll to position [0, 0]
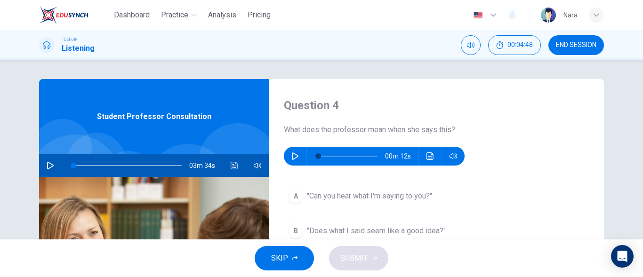
click at [292, 157] on icon "button" at bounding box center [295, 157] width 8 height 8
type input "0"
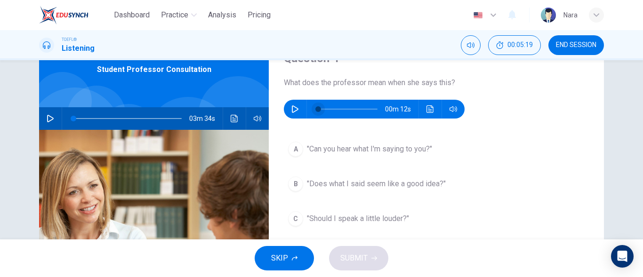
scroll to position [94, 0]
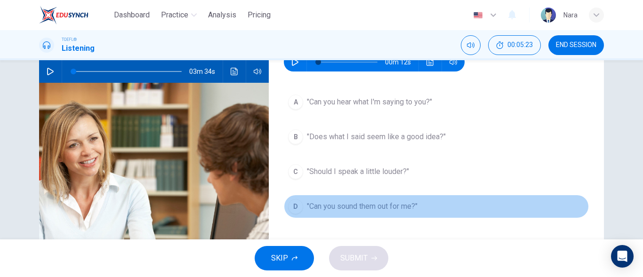
click at [337, 212] on button "D "Can you sound them out for me?"" at bounding box center [436, 207] width 305 height 24
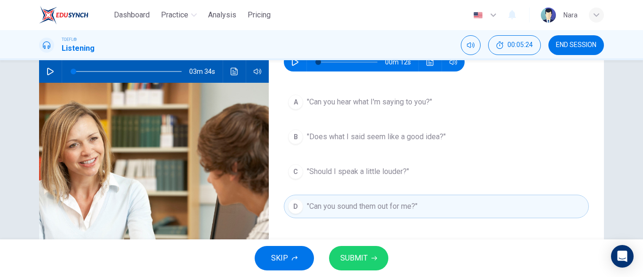
click at [357, 258] on span "SUBMIT" at bounding box center [353, 258] width 27 height 13
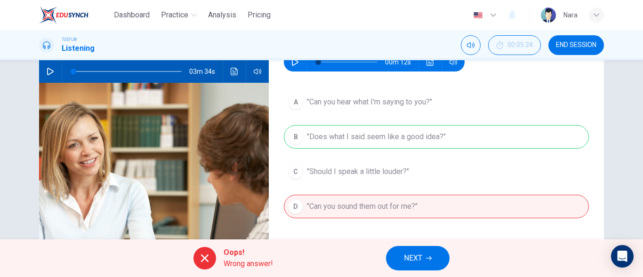
click at [428, 253] on button "NEXT" at bounding box center [418, 258] width 64 height 24
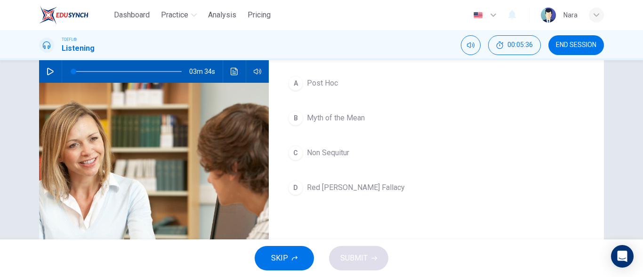
click at [415, 101] on div "A Post Hoc B Myth of the Mean C Non Sequitur D Red [PERSON_NAME] Fallacy" at bounding box center [436, 145] width 305 height 147
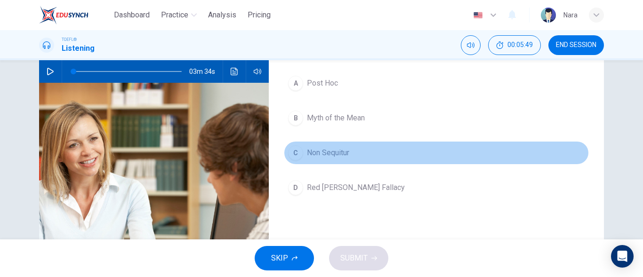
click at [356, 156] on button "C Non Sequitur" at bounding box center [436, 153] width 305 height 24
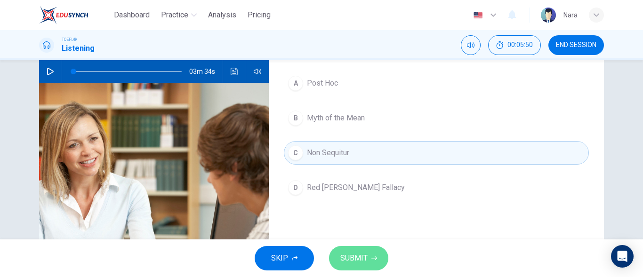
click at [375, 260] on icon "button" at bounding box center [374, 259] width 6 height 6
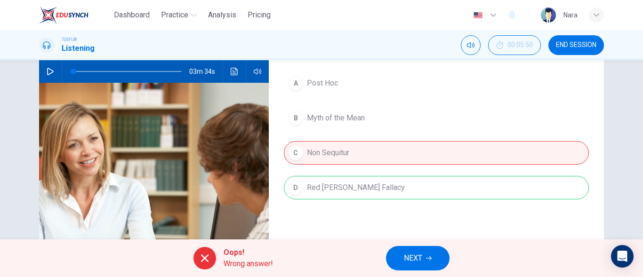
click at [409, 264] on span "NEXT" at bounding box center [413, 258] width 18 height 13
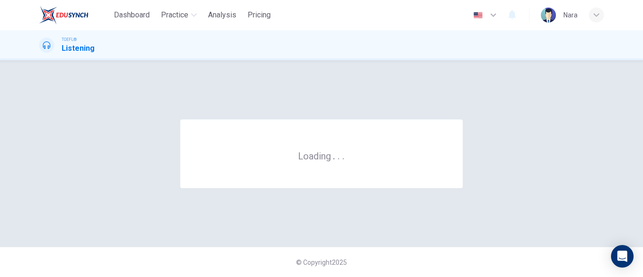
scroll to position [0, 0]
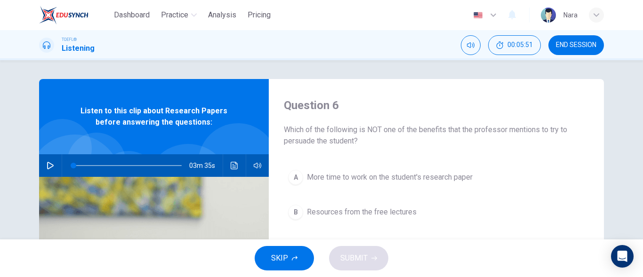
click at [589, 47] on span "END SESSION" at bounding box center [576, 45] width 40 height 8
